Goal: Information Seeking & Learning: Find specific page/section

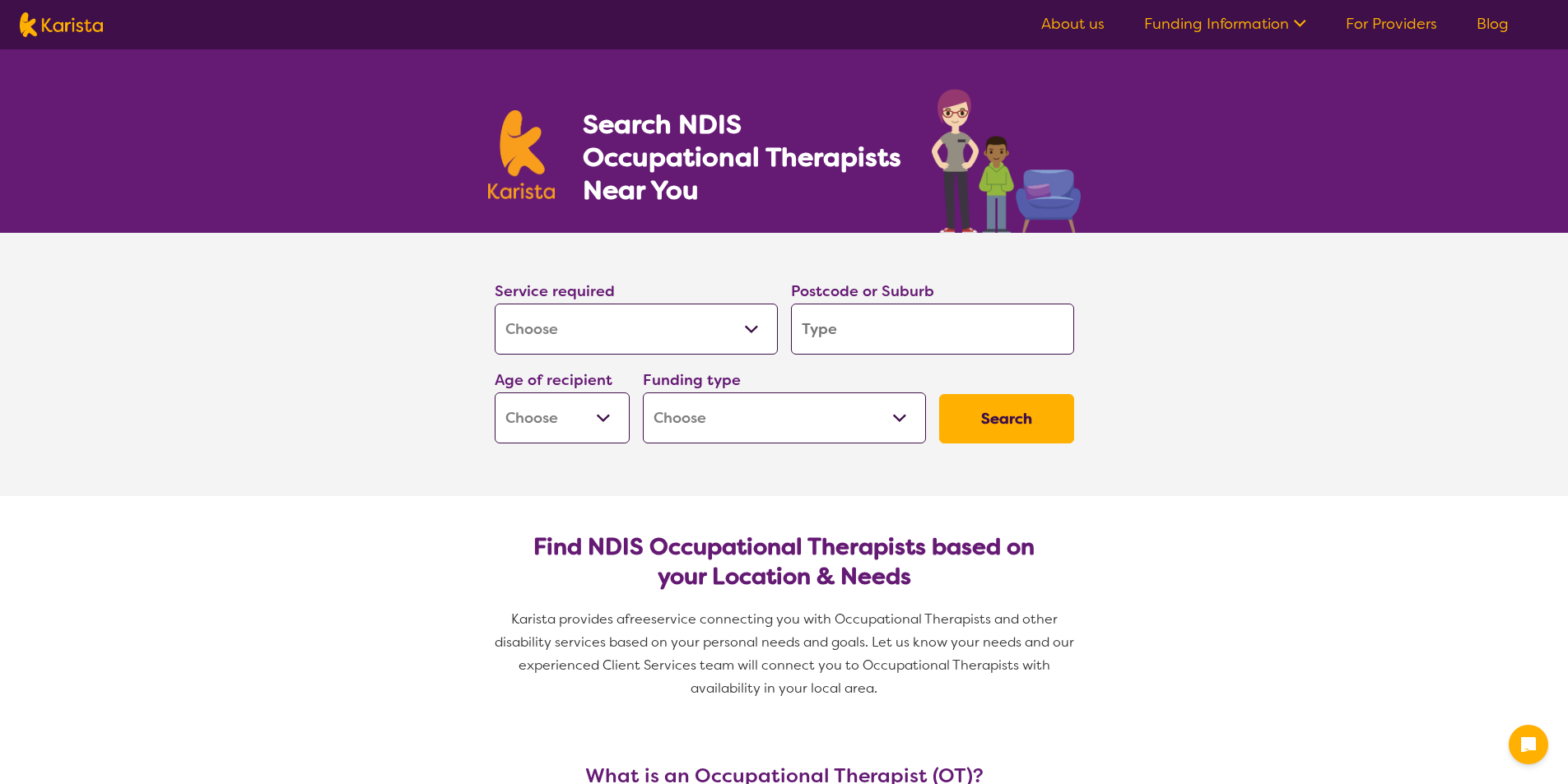
select select "[MEDICAL_DATA]"
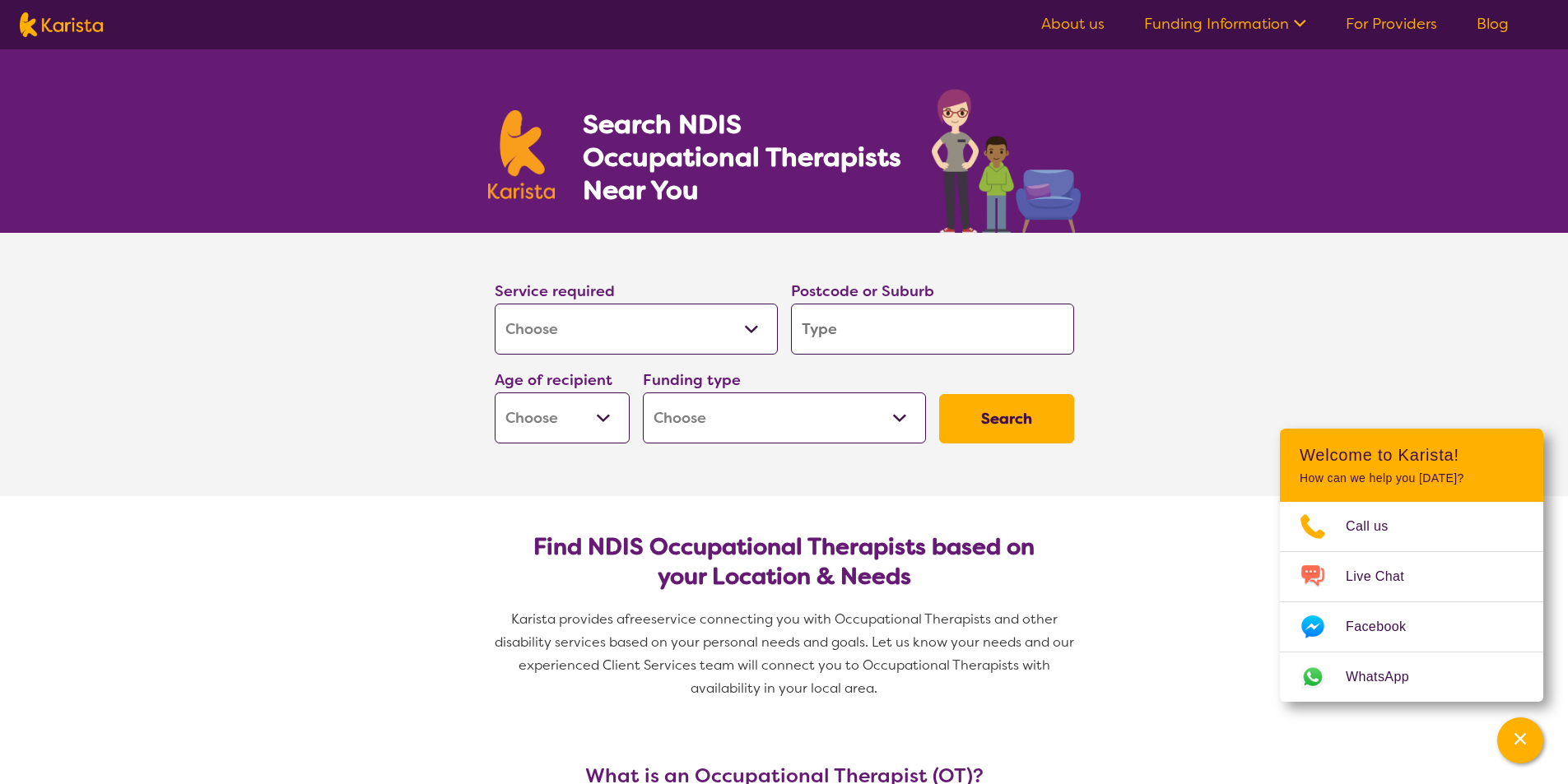
click at [856, 343] on input "search" at bounding box center [932, 329] width 283 height 51
type input "3"
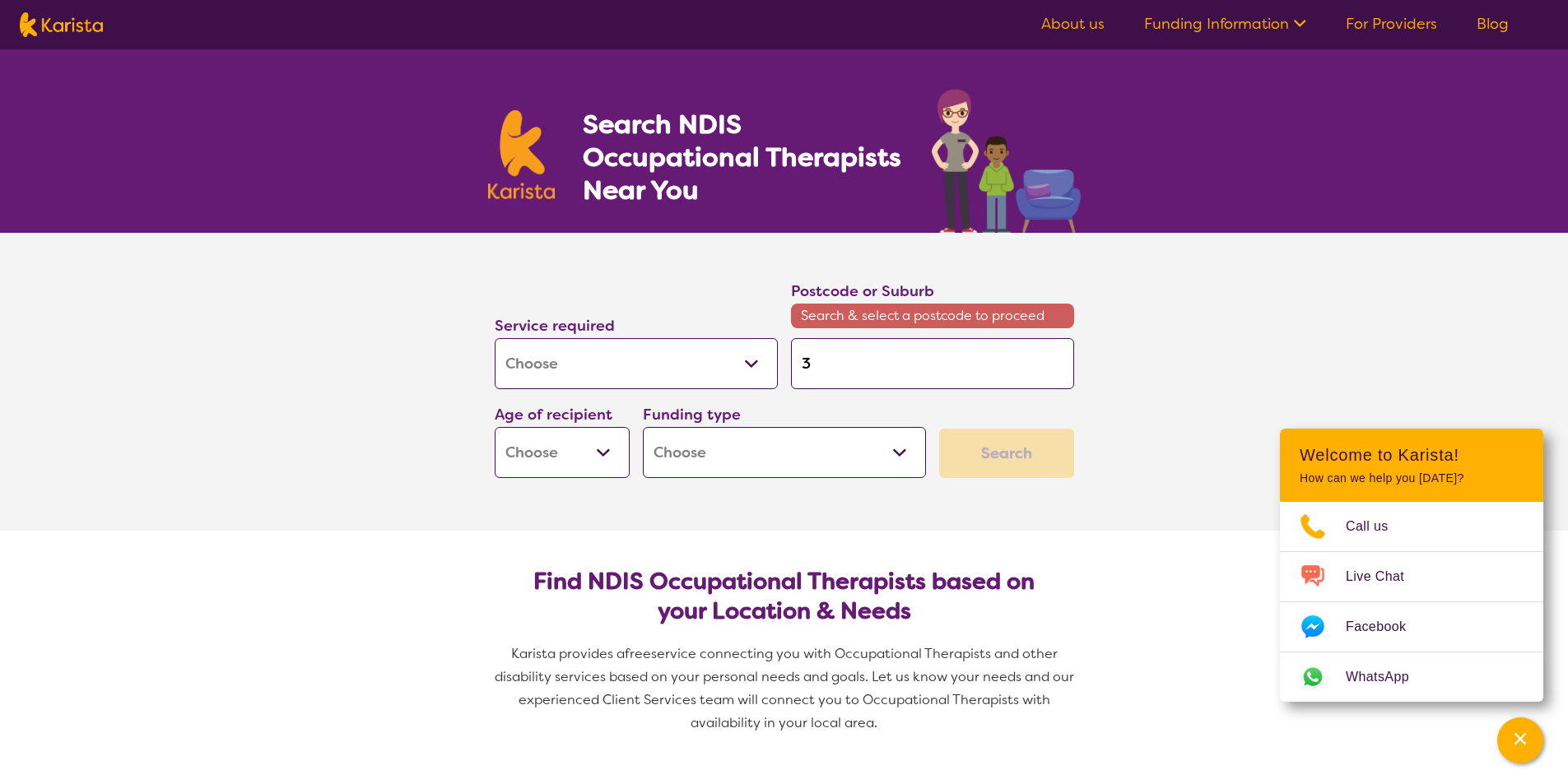
type input "39"
type input "397"
type input "3977"
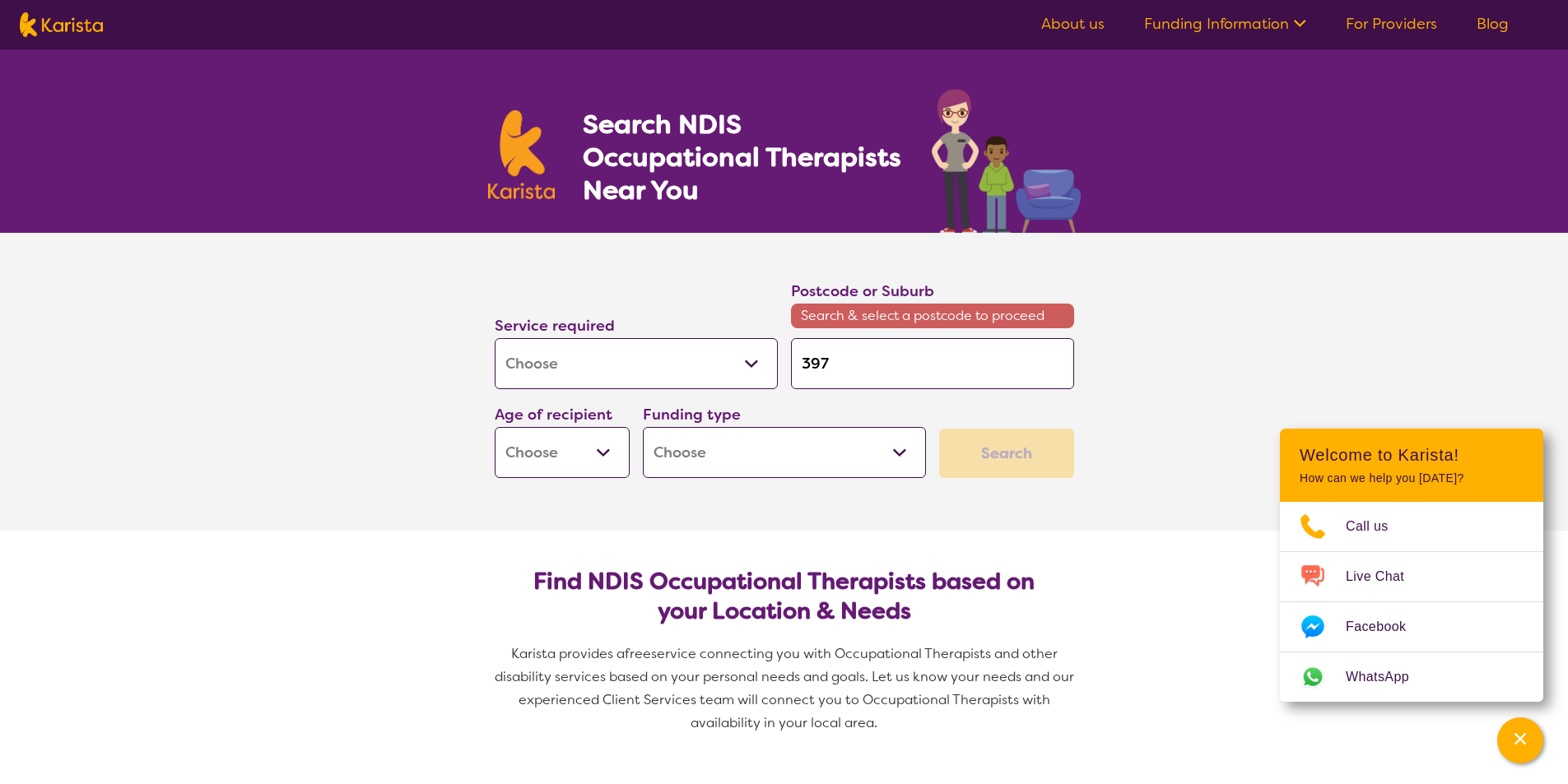
type input "3977"
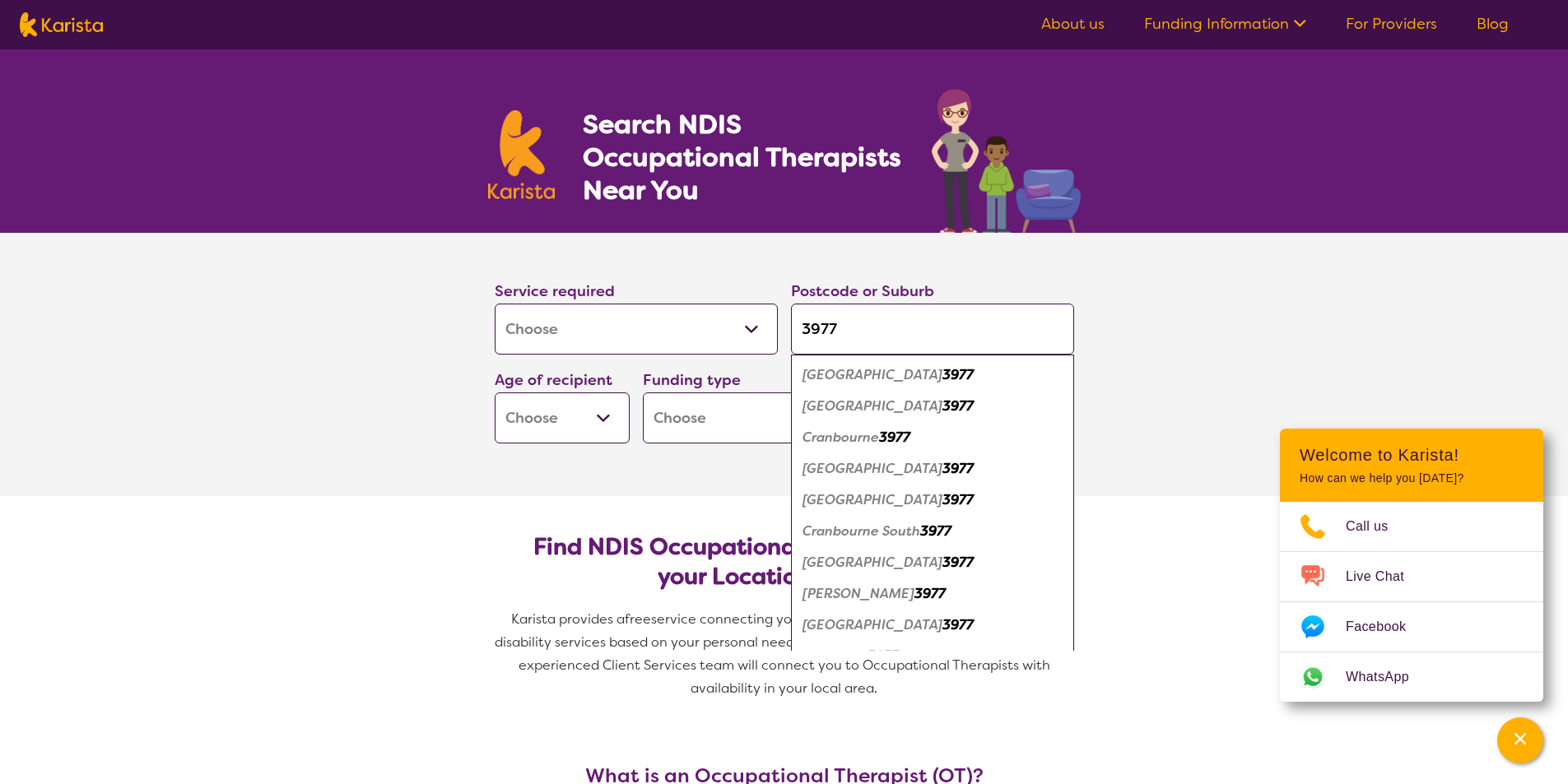
type input "3977"
click at [870, 564] on em "[GEOGRAPHIC_DATA]" at bounding box center [872, 562] width 139 height 18
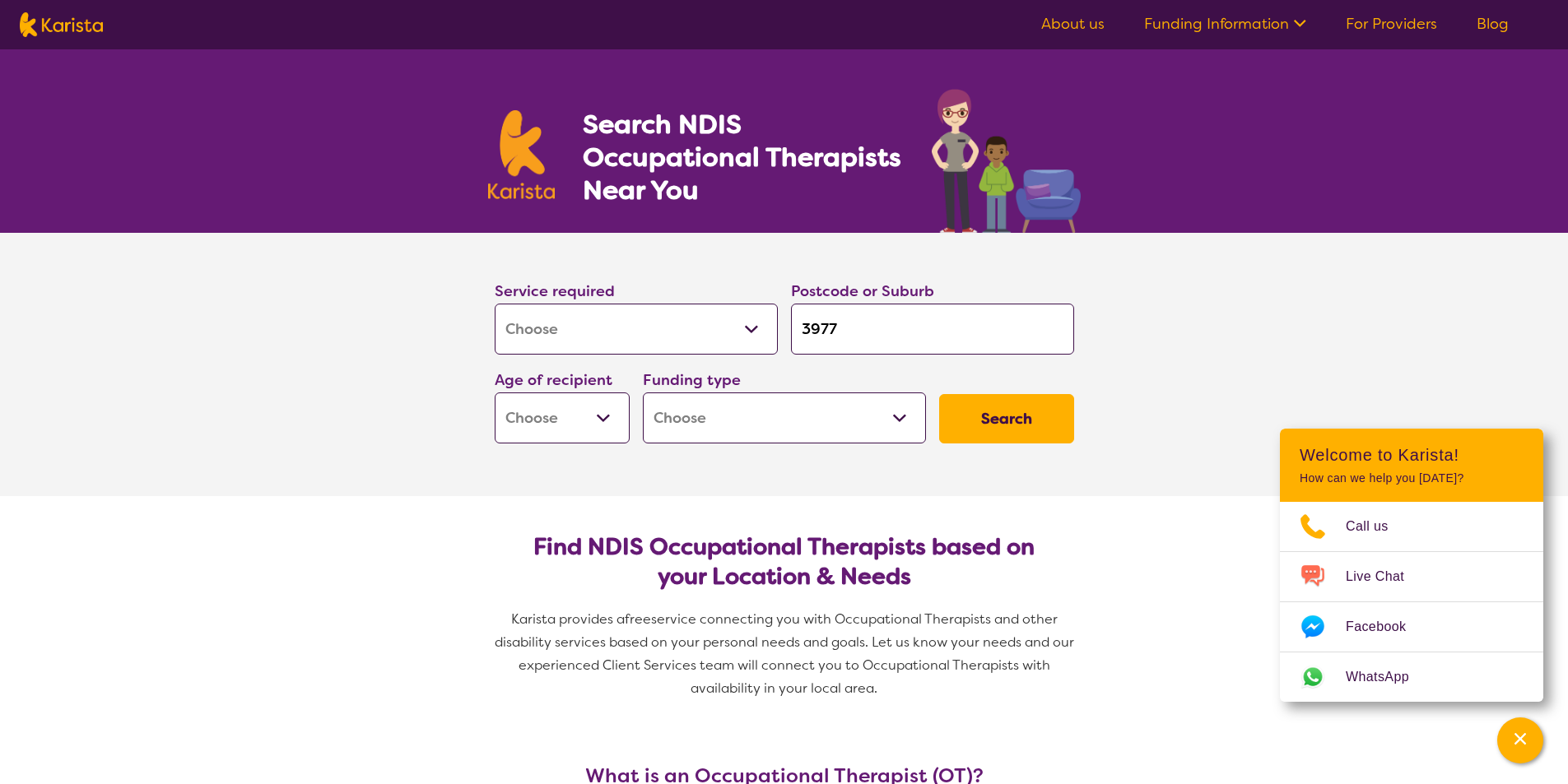
click at [599, 411] on select "Early Childhood - 0 to 9 Child - 10 to 11 Adolescent - 12 to 17 Adult - 18 to 6…" at bounding box center [562, 418] width 135 height 51
select select "EC"
click at [494, 393] on select "Early Childhood - 0 to 9 Child - 10 to 11 Adolescent - 12 to 17 Adult - 18 to 6…" at bounding box center [562, 418] width 135 height 51
select select "EC"
click at [808, 433] on select "Home Care Package (HCP) National Disability Insurance Scheme (NDIS) I don't know" at bounding box center [784, 418] width 283 height 51
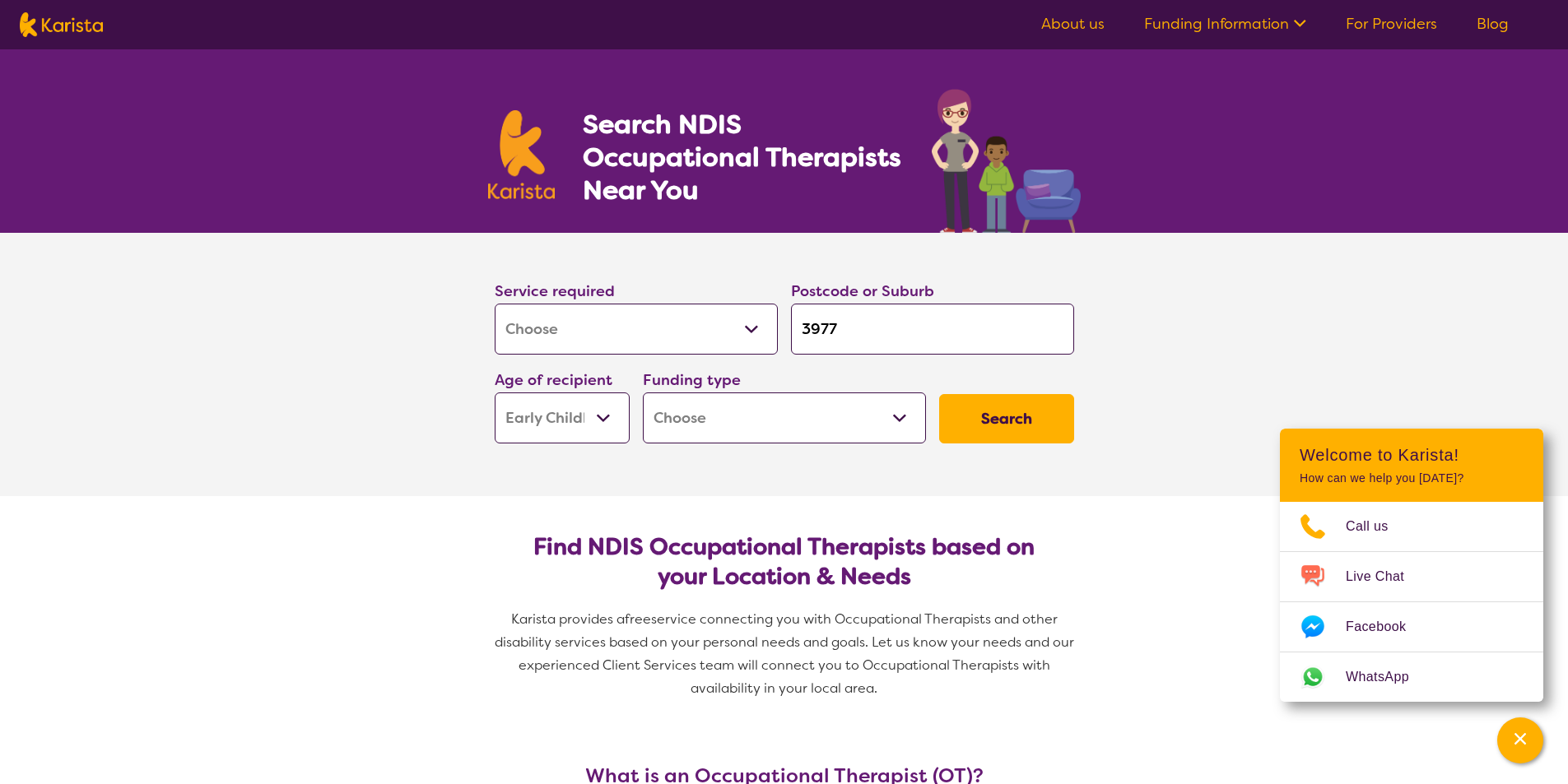
select select "i-don-t-know"
click at [643, 393] on select "Home Care Package (HCP) National Disability Insurance Scheme (NDIS) I don't know" at bounding box center [784, 418] width 283 height 51
select select "i-don-t-know"
click at [969, 431] on button "Search" at bounding box center [1006, 419] width 135 height 49
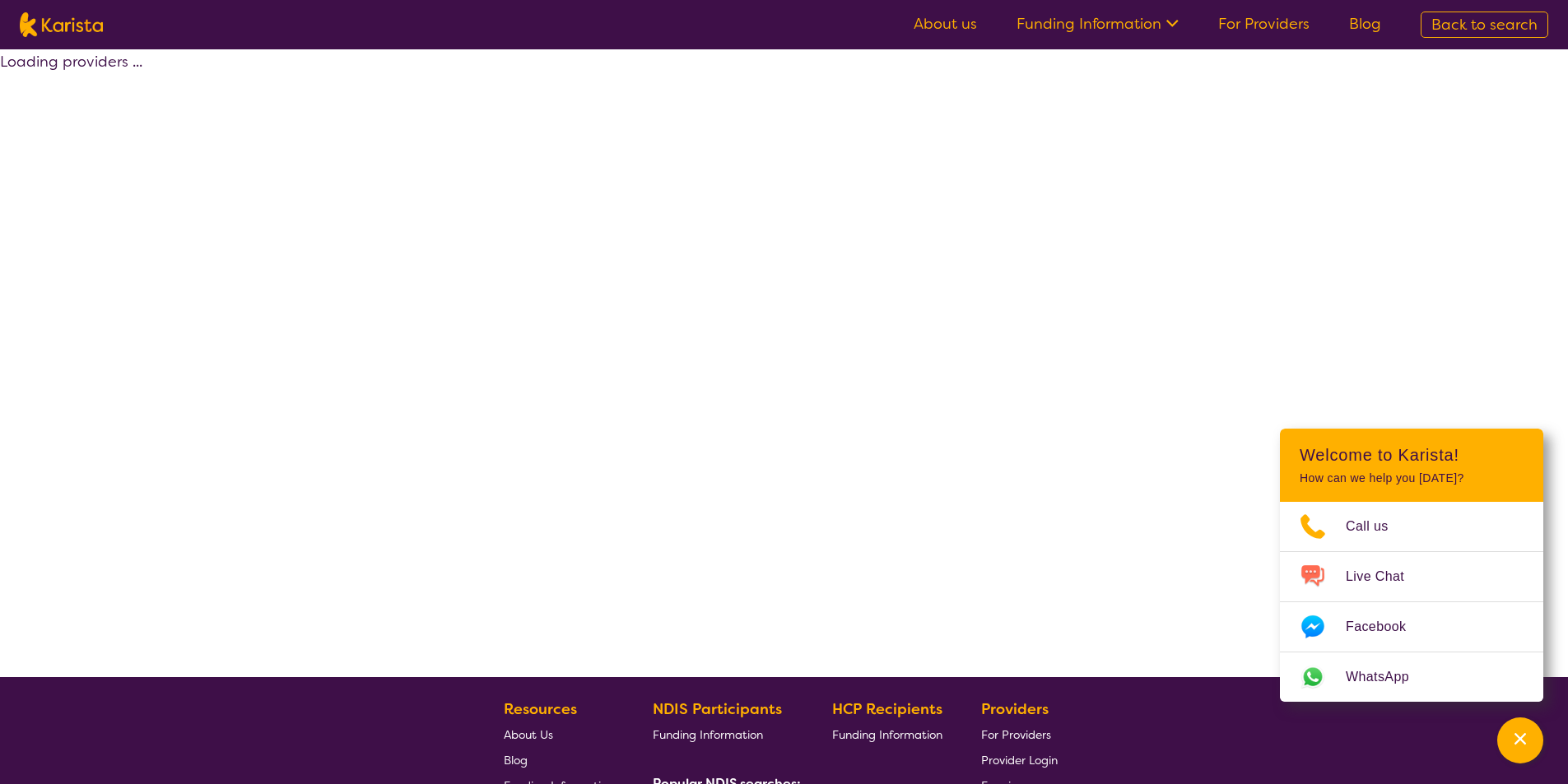
select select "[MEDICAL_DATA]"
select select "EC"
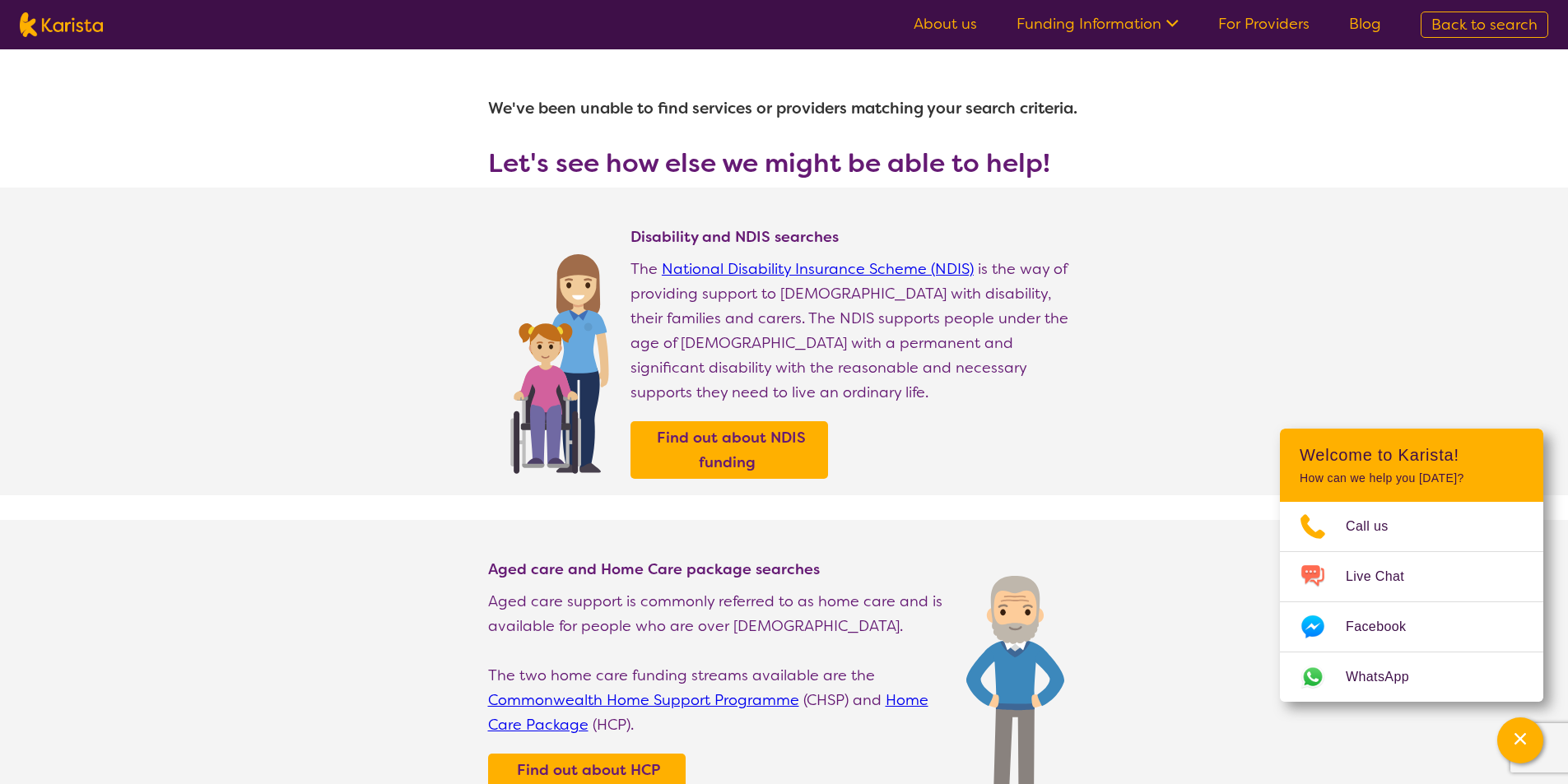
select select "[MEDICAL_DATA]"
select select "EC"
select select "i-don-t-know"
select select "[MEDICAL_DATA]"
select select "EC"
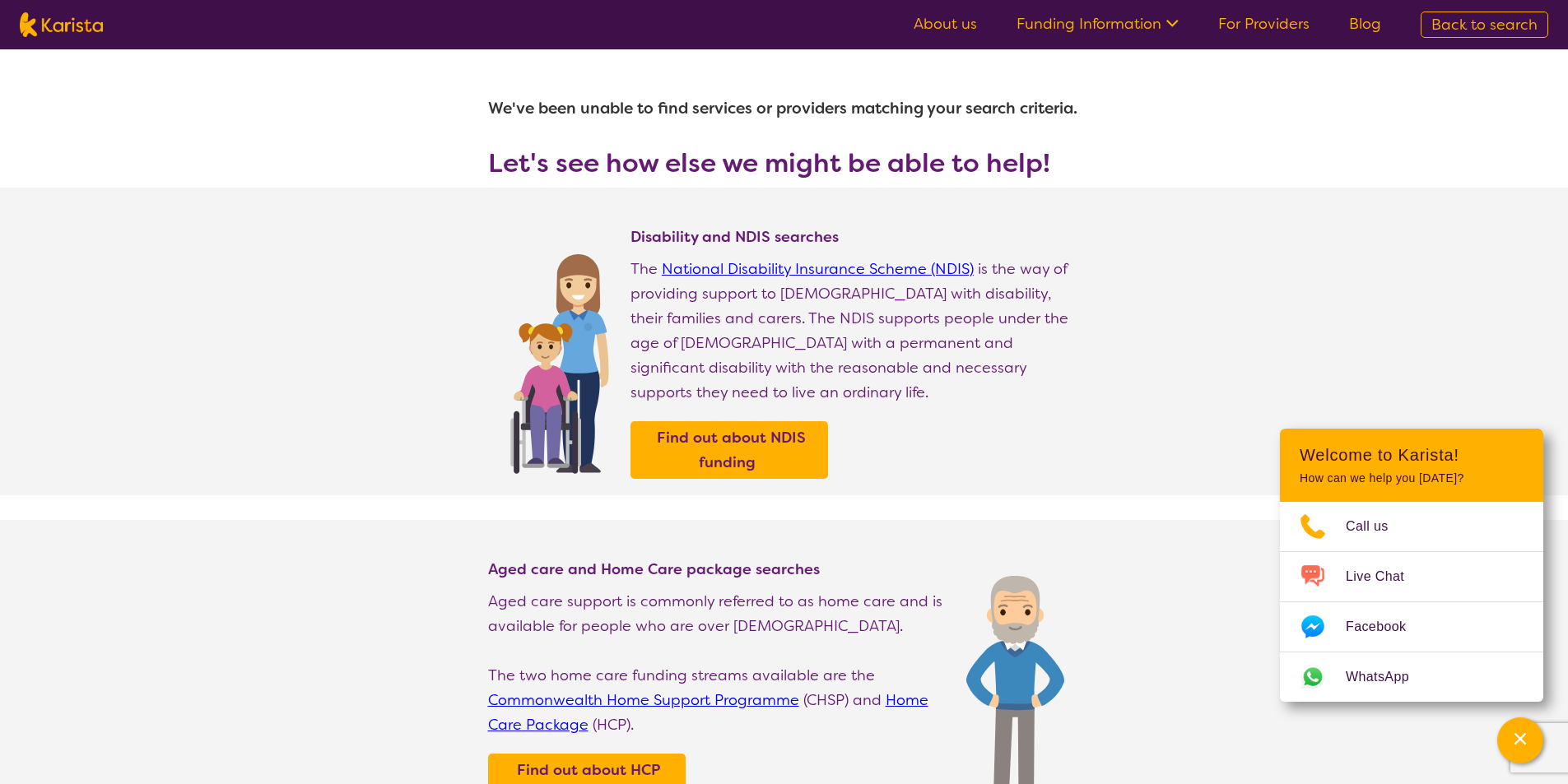
select select "i-don-t-know"
